Goal: Information Seeking & Learning: Learn about a topic

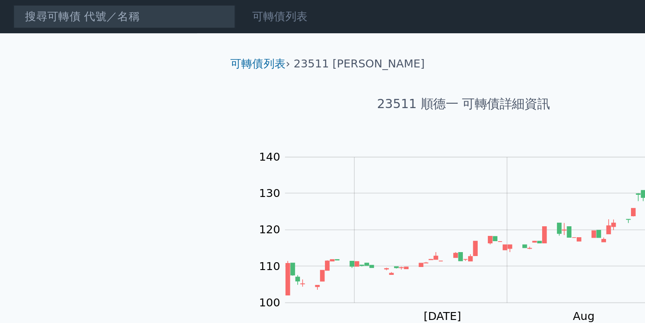
click at [202, 11] on link "可轉債列表" at bounding box center [206, 10] width 35 height 8
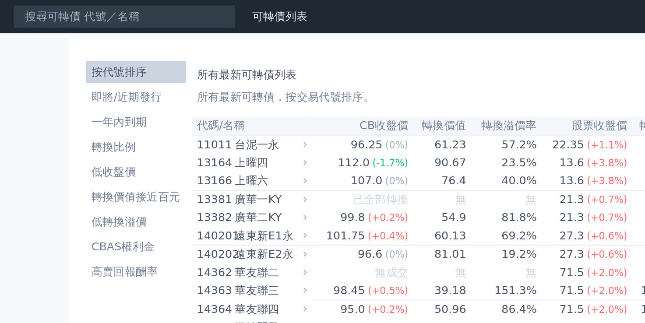
click at [0, 0] on link "財務數據" at bounding box center [0, 0] width 0 height 0
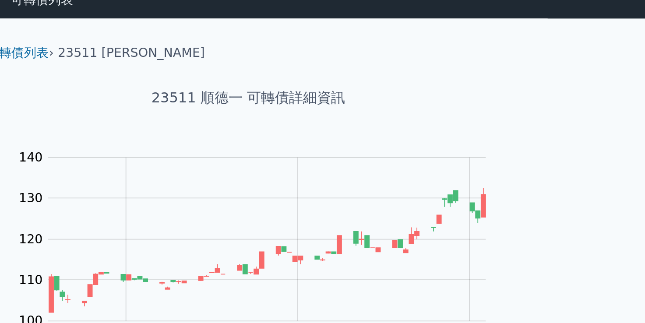
scroll to position [11, 0]
